Goal: Information Seeking & Learning: Learn about a topic

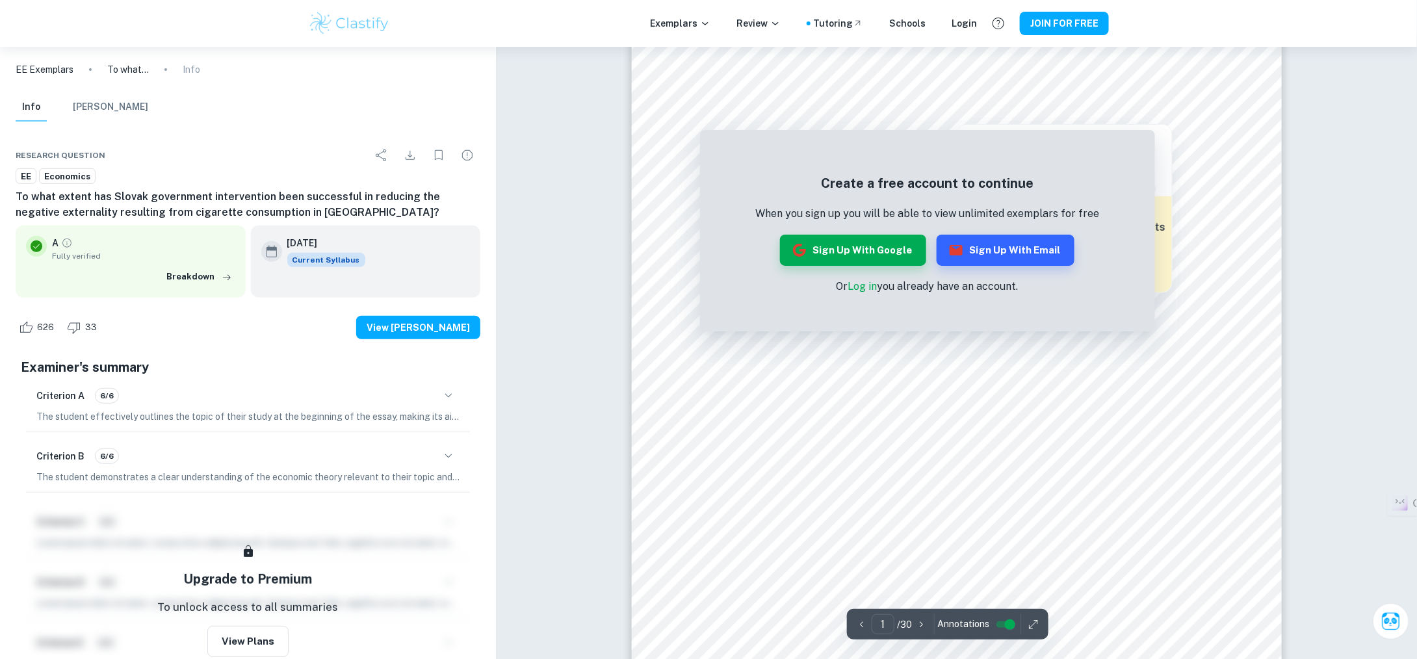
scroll to position [325, 0]
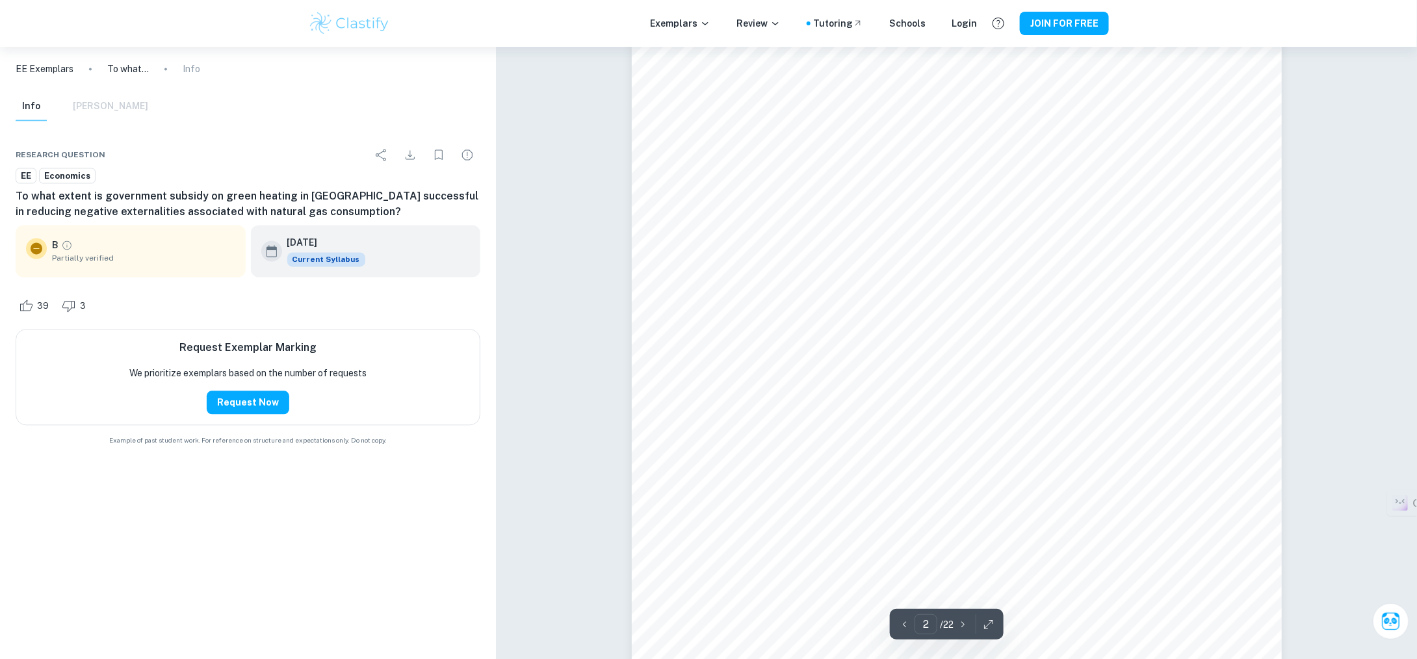
scroll to position [1066, 0]
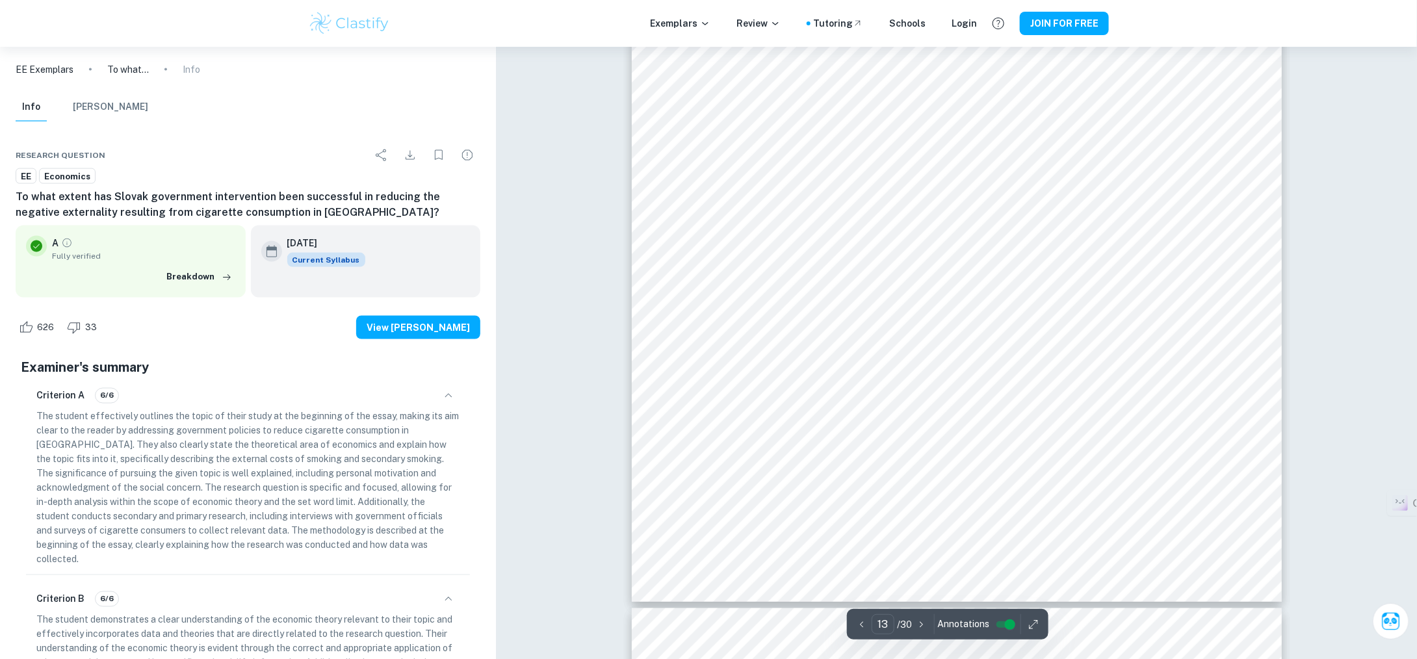
scroll to position [10828, 0]
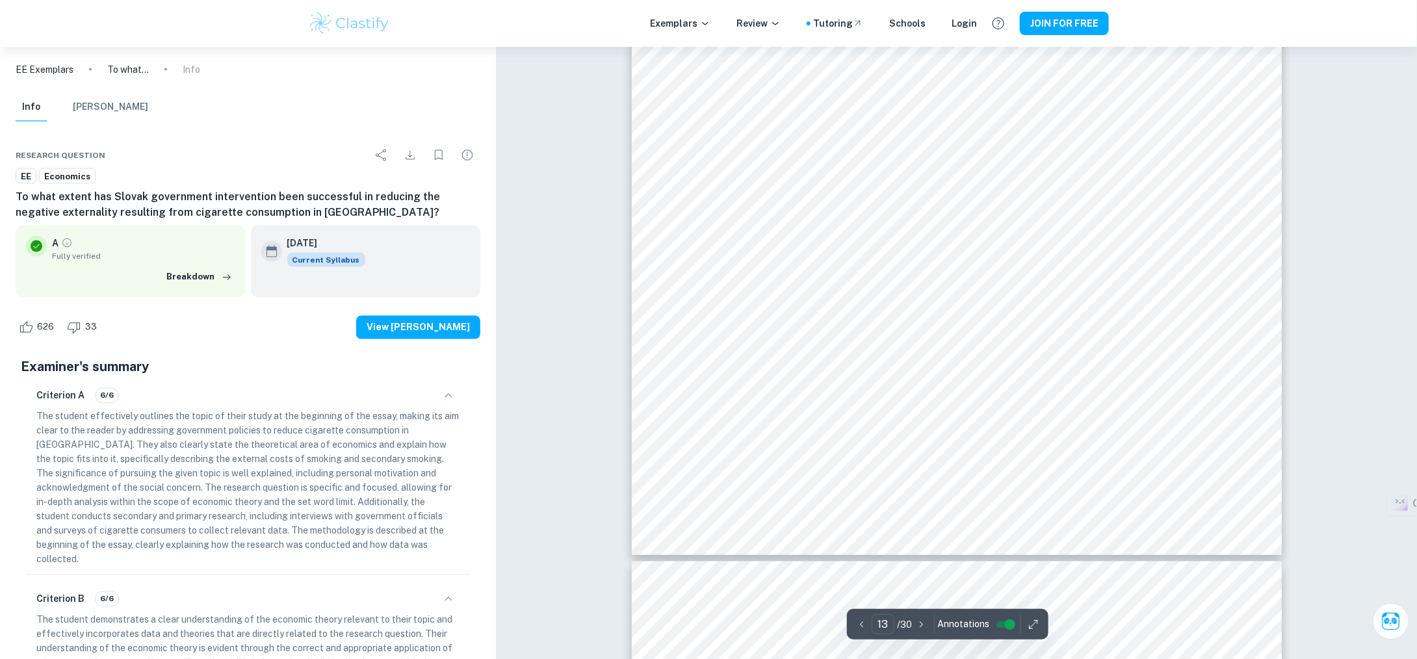
click at [947, 298] on div at bounding box center [957, 140] width 650 height 853
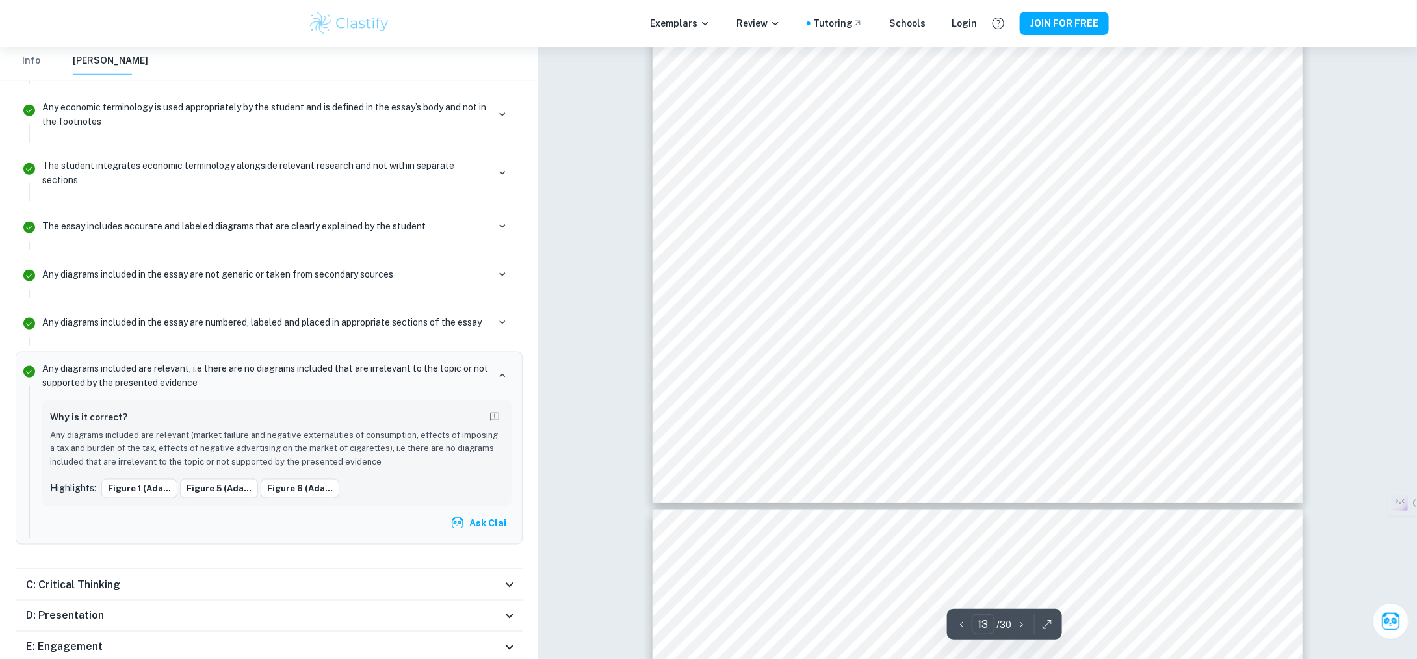
scroll to position [10373, 0]
click at [1004, 214] on div at bounding box center [978, 283] width 650 height 853
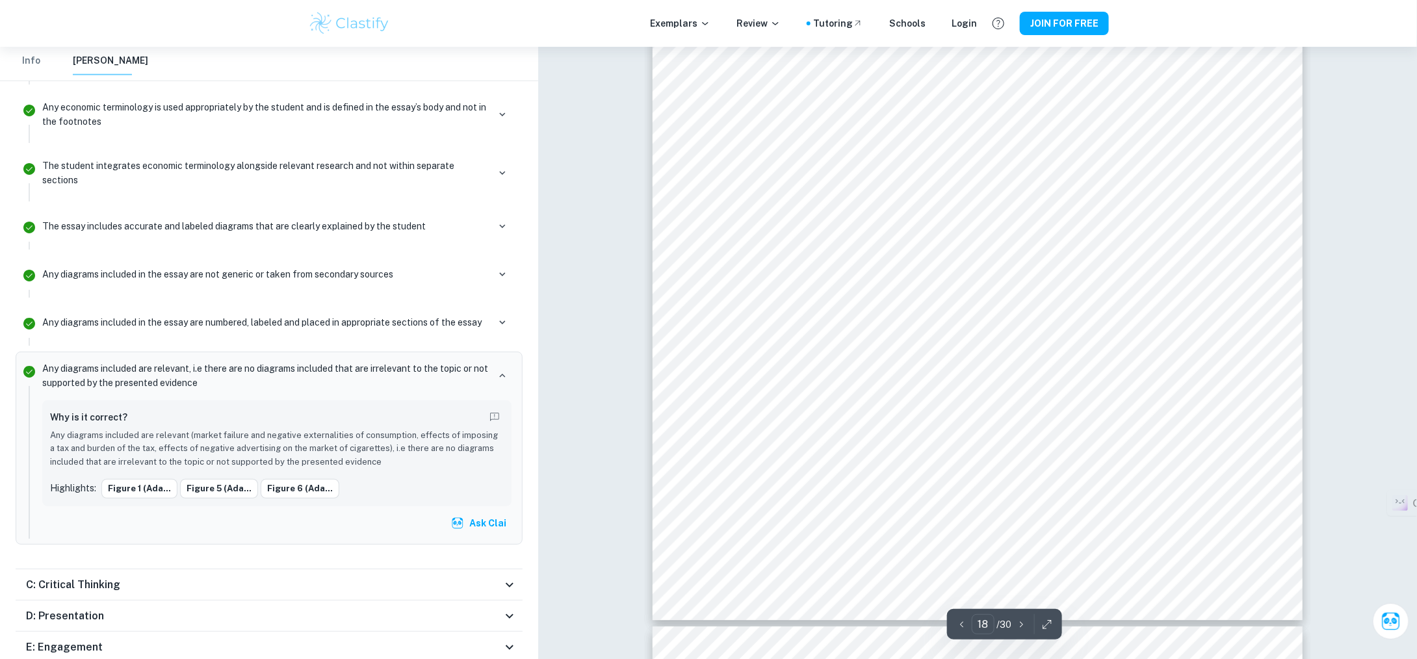
scroll to position [14533, 0]
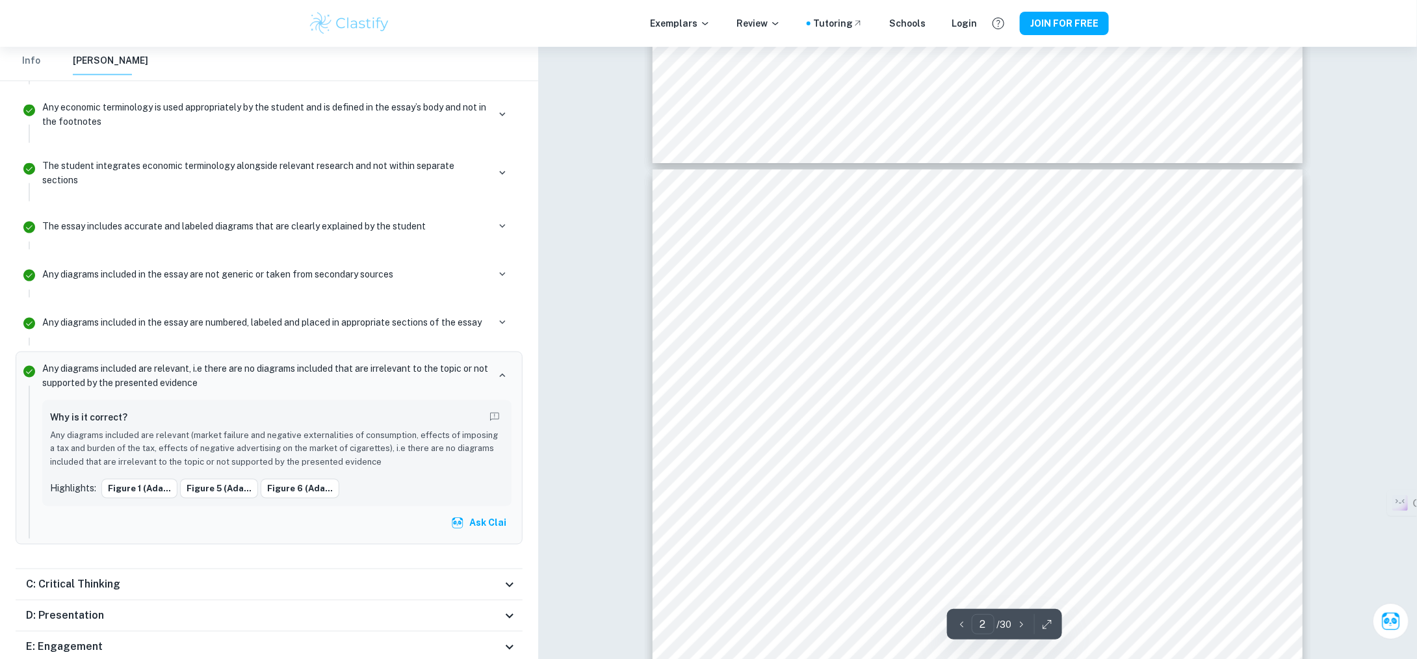
type input "1"
